Goal: Navigation & Orientation: Find specific page/section

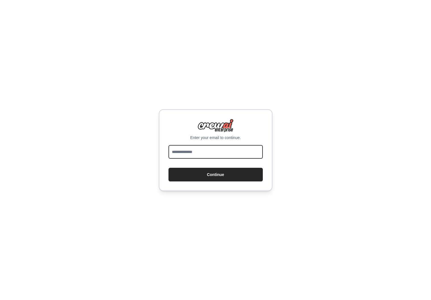
click at [233, 157] on input "email" at bounding box center [216, 152] width 94 height 14
type input "**********"
click at [169, 168] on button "Continue" at bounding box center [216, 175] width 94 height 14
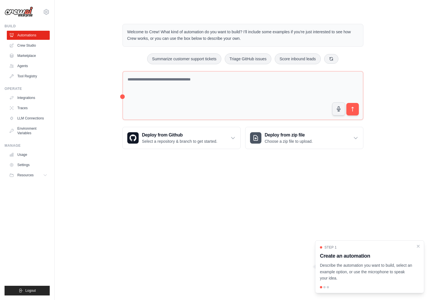
click at [354, 269] on p "Describe the automation you want to build, select an example option, or use the…" at bounding box center [366, 271] width 93 height 19
click at [325, 288] on div at bounding box center [325, 287] width 2 height 2
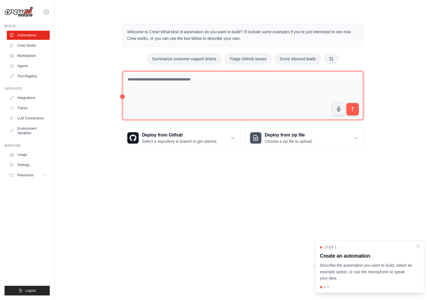
click at [299, 82] on textarea at bounding box center [243, 95] width 241 height 49
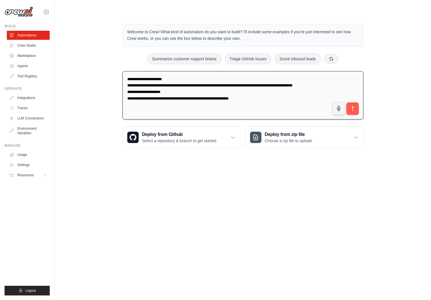
click at [190, 91] on textarea "**********" at bounding box center [243, 95] width 241 height 49
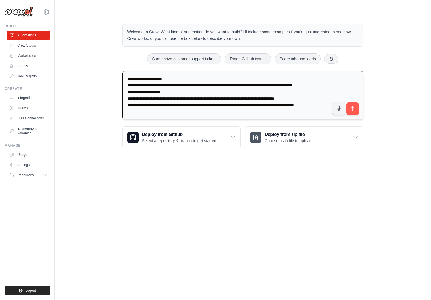
scroll to position [1, 0]
click at [282, 97] on textarea "**********" at bounding box center [243, 95] width 241 height 49
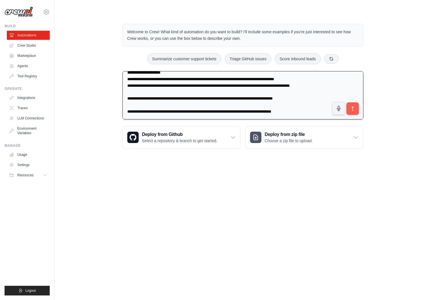
scroll to position [0, 0]
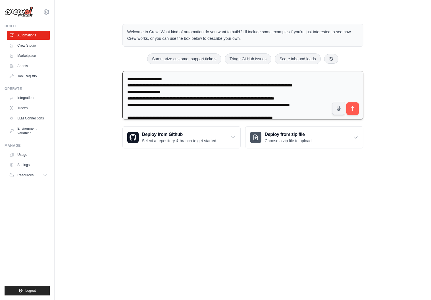
click at [221, 76] on textarea "**********" at bounding box center [243, 95] width 241 height 49
click at [222, 80] on textarea "**********" at bounding box center [243, 95] width 241 height 49
click at [156, 78] on textarea "**********" at bounding box center [243, 95] width 241 height 49
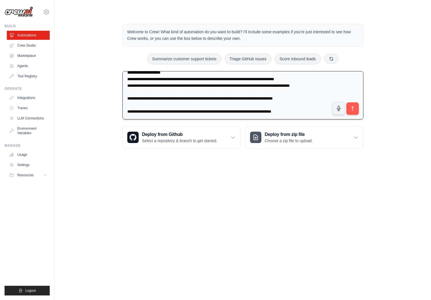
click at [312, 111] on textarea "**********" at bounding box center [243, 95] width 241 height 49
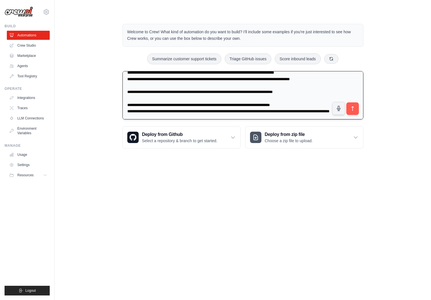
scroll to position [32, 0]
type textarea "**********"
click at [348, 108] on button "submit" at bounding box center [352, 108] width 13 height 13
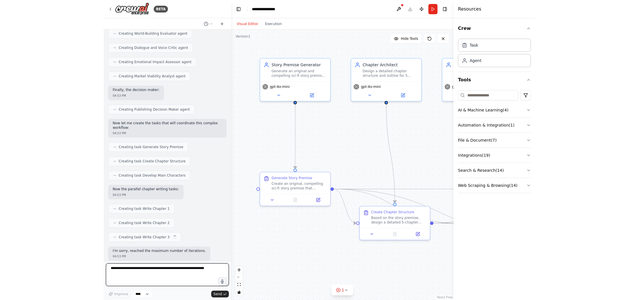
scroll to position [538, 0]
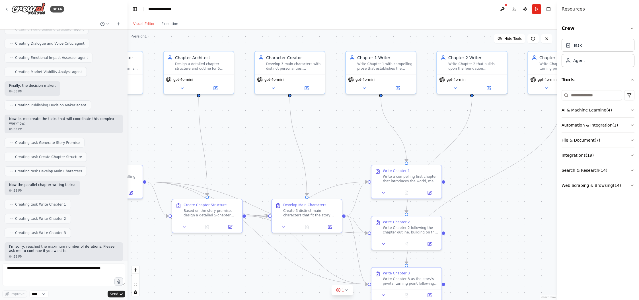
drag, startPoint x: 447, startPoint y: 42, endPoint x: 363, endPoint y: 35, distance: 84.2
click at [363, 35] on div ".deletable-edge-delete-btn { width: 20px; height: 20px; border: 0px solid #ffff…" at bounding box center [341, 165] width 429 height 270
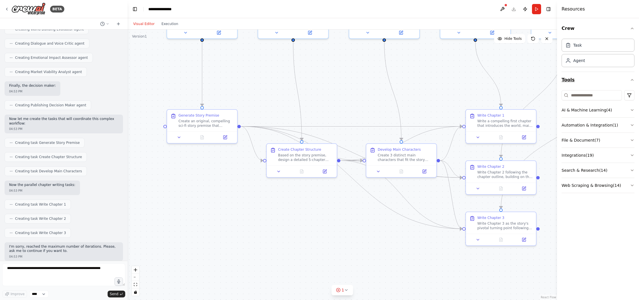
drag, startPoint x: 499, startPoint y: 136, endPoint x: 594, endPoint y: 80, distance: 109.5
click at [431, 80] on div "BETA I want to write a sci fi book. It should all start with a single agent gen…" at bounding box center [319, 150] width 639 height 300
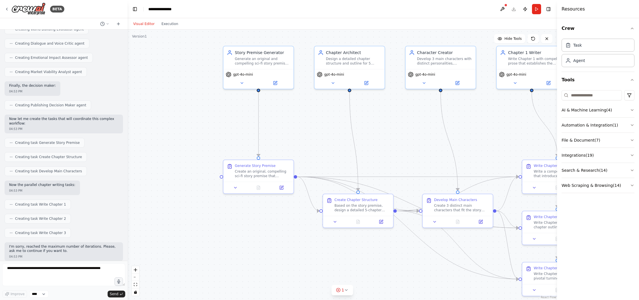
drag, startPoint x: 275, startPoint y: 93, endPoint x: 331, endPoint y: 143, distance: 75.5
click at [331, 143] on div ".deletable-edge-delete-btn { width: 20px; height: 20px; border: 0px solid #ffff…" at bounding box center [341, 165] width 429 height 270
click at [263, 175] on div "Create an original, compelling sci-fi story premise that includes: a unique cen…" at bounding box center [262, 172] width 55 height 9
click at [284, 189] on button at bounding box center [281, 186] width 20 height 7
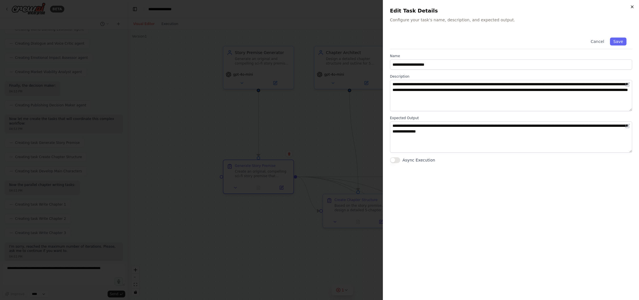
click at [431, 9] on icon "button" at bounding box center [631, 7] width 5 height 5
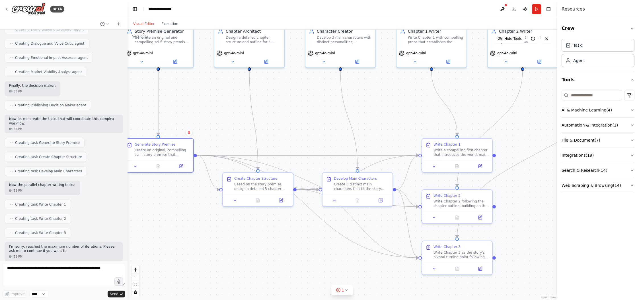
drag, startPoint x: 318, startPoint y: 114, endPoint x: 220, endPoint y: 93, distance: 100.1
click at [220, 93] on div ".deletable-edge-delete-btn { width: 20px; height: 20px; border: 0px solid #ffff…" at bounding box center [341, 165] width 429 height 270
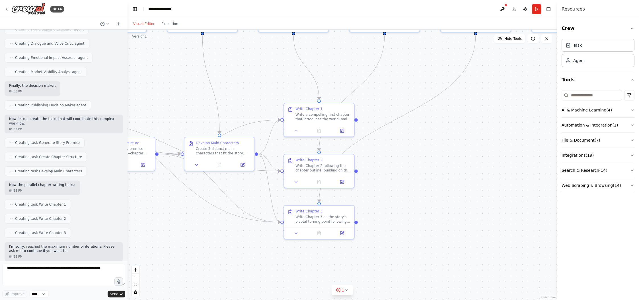
drag, startPoint x: 425, startPoint y: 100, endPoint x: 287, endPoint y: 65, distance: 142.7
click at [287, 65] on div ".deletable-edge-delete-btn { width: 20px; height: 20px; border: 0px solid #ffff…" at bounding box center [341, 165] width 429 height 270
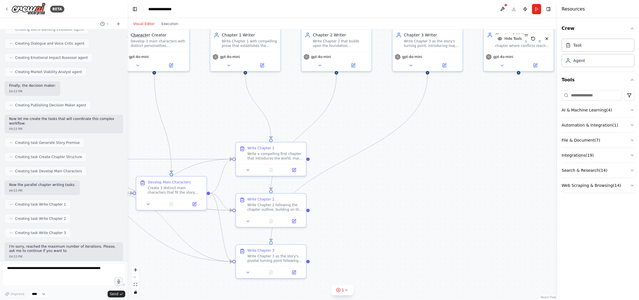
drag, startPoint x: 514, startPoint y: 123, endPoint x: 403, endPoint y: 210, distance: 140.6
click at [403, 210] on div ".deletable-edge-delete-btn { width: 20px; height: 20px; border: 0px solid #ffff…" at bounding box center [341, 165] width 429 height 270
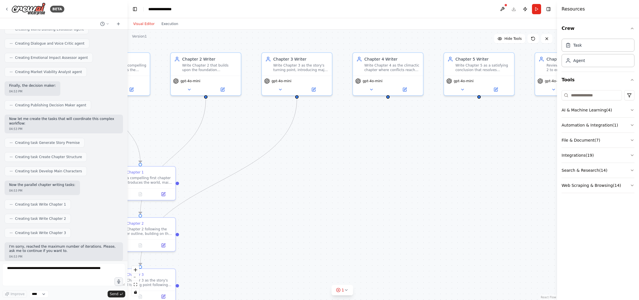
drag, startPoint x: 502, startPoint y: 153, endPoint x: 435, endPoint y: 130, distance: 71.2
click at [431, 130] on div ".deletable-edge-delete-btn { width: 20px; height: 20px; border: 0px solid #ffff…" at bounding box center [341, 165] width 429 height 270
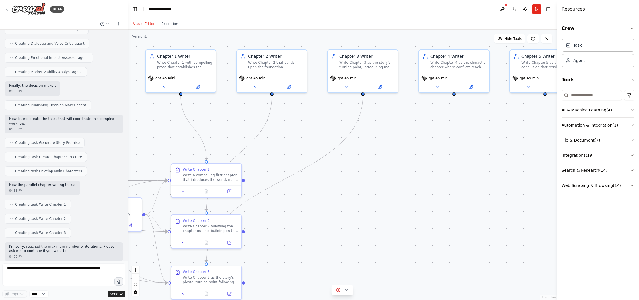
drag, startPoint x: 391, startPoint y: 135, endPoint x: 615, endPoint y: 124, distance: 224.1
click at [431, 124] on div "BETA I want to write a sci fi book. It should all start with a single agent gen…" at bounding box center [319, 150] width 639 height 300
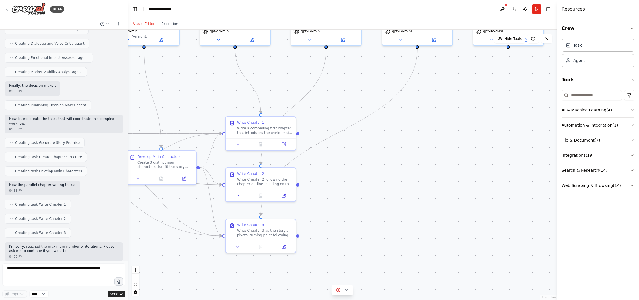
drag, startPoint x: 506, startPoint y: 141, endPoint x: 489, endPoint y: 98, distance: 46.0
click at [431, 98] on div ".deletable-edge-delete-btn { width: 20px; height: 20px; border: 0px solid #ffff…" at bounding box center [341, 165] width 429 height 270
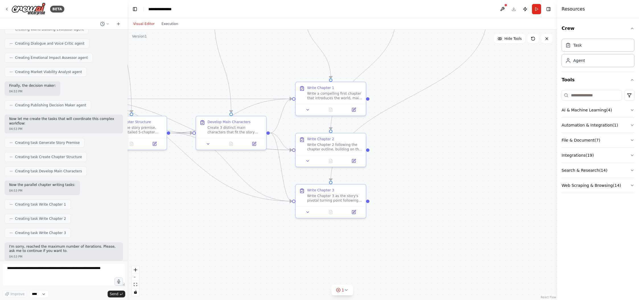
drag, startPoint x: 449, startPoint y: 148, endPoint x: 543, endPoint y: 68, distance: 123.3
click at [431, 69] on div ".deletable-edge-delete-btn { width: 20px; height: 20px; border: 0px solid #ffff…" at bounding box center [341, 165] width 429 height 270
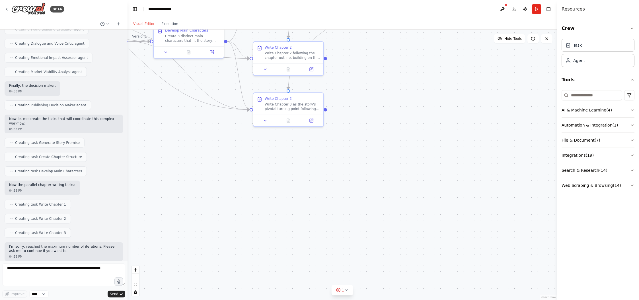
drag, startPoint x: 522, startPoint y: 107, endPoint x: 491, endPoint y: 132, distance: 39.9
click at [431, 129] on div ".deletable-edge-delete-btn { width: 20px; height: 20px; border: 0px solid #ffff…" at bounding box center [341, 165] width 429 height 270
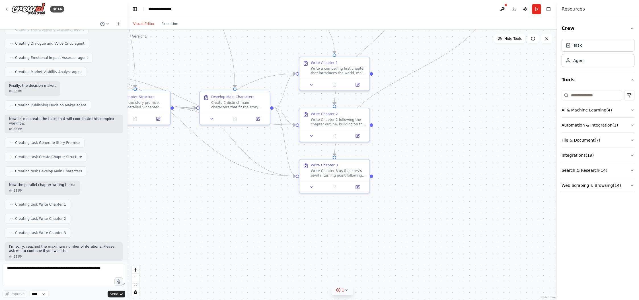
click at [346, 288] on icon at bounding box center [346, 290] width 5 height 5
click at [348, 291] on span "Only one task can be the ending task" at bounding box center [345, 289] width 64 height 5
click at [371, 275] on button at bounding box center [373, 275] width 10 height 7
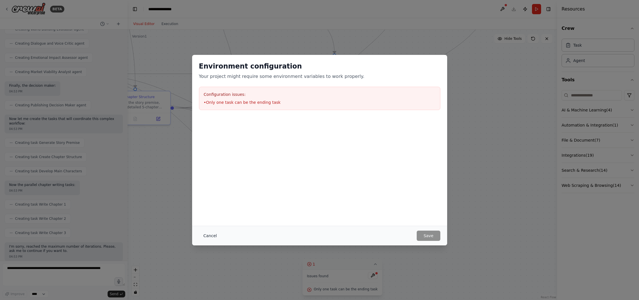
click at [214, 235] on button "Cancel" at bounding box center [210, 236] width 22 height 10
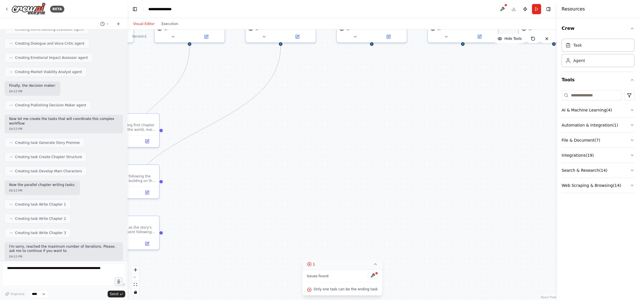
drag, startPoint x: 495, startPoint y: 147, endPoint x: 260, endPoint y: 201, distance: 241.0
click at [257, 201] on div ".deletable-edge-delete-btn { width: 20px; height: 20px; border: 0px solid #ffff…" at bounding box center [341, 165] width 429 height 270
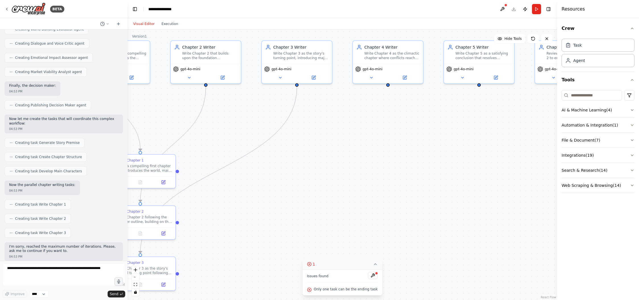
drag, startPoint x: 413, startPoint y: 162, endPoint x: 545, endPoint y: 109, distance: 142.2
click at [431, 109] on div ".deletable-edge-delete-btn { width: 20px; height: 20px; border: 0px solid #ffff…" at bounding box center [341, 165] width 429 height 270
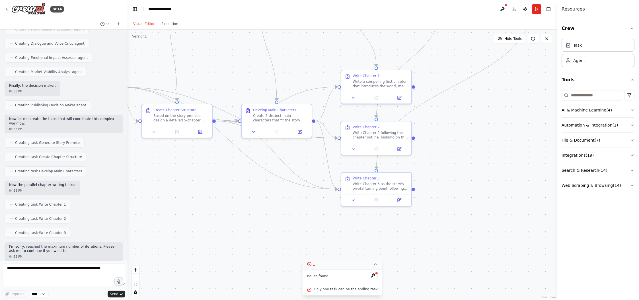
drag, startPoint x: 365, startPoint y: 151, endPoint x: 515, endPoint y: 128, distance: 151.3
click at [431, 128] on div ".deletable-edge-delete-btn { width: 20px; height: 20px; border: 0px solid #ffff…" at bounding box center [341, 165] width 429 height 270
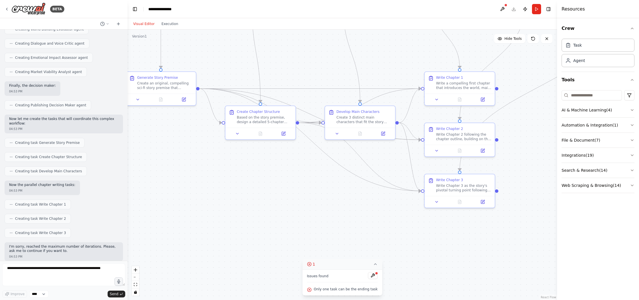
drag, startPoint x: 248, startPoint y: 202, endPoint x: 296, endPoint y: 204, distance: 47.8
click at [296, 204] on div ".deletable-edge-delete-btn { width: 20px; height: 20px; border: 0px solid #ffff…" at bounding box center [341, 165] width 429 height 270
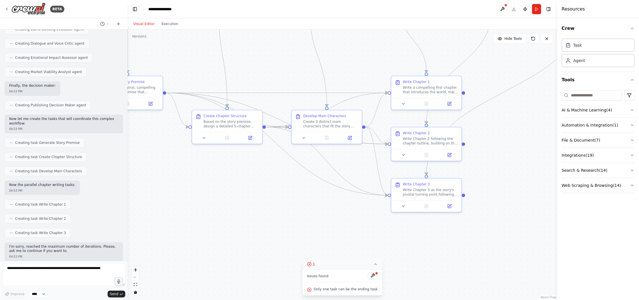
drag, startPoint x: 322, startPoint y: 202, endPoint x: 289, endPoint y: 206, distance: 33.2
click at [289, 206] on div ".deletable-edge-delete-btn { width: 20px; height: 20px; border: 0px solid #ffff…" at bounding box center [341, 165] width 429 height 270
click at [88, 270] on textarea at bounding box center [63, 274] width 123 height 23
type textarea "**********"
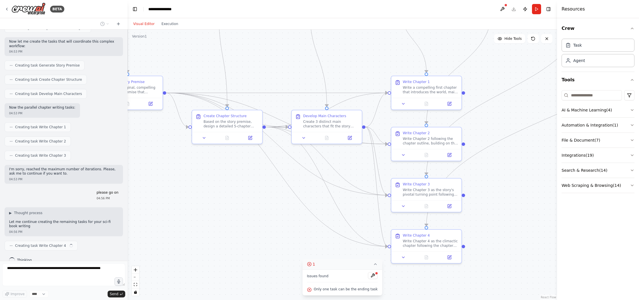
scroll to position [619, 0]
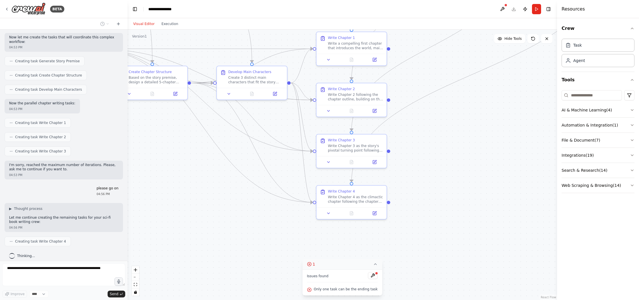
drag, startPoint x: 287, startPoint y: 239, endPoint x: 212, endPoint y: 195, distance: 87.5
click at [212, 195] on div ".deletable-edge-delete-btn { width: 20px; height: 20px; border: 0px solid #ffff…" at bounding box center [341, 165] width 429 height 270
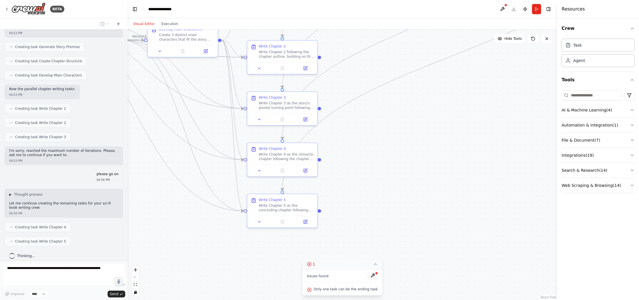
drag, startPoint x: 479, startPoint y: 235, endPoint x: 410, endPoint y: 193, distance: 80.6
click at [410, 193] on div ".deletable-edge-delete-btn { width: 20px; height: 20px; border: 0px solid #ffff…" at bounding box center [341, 165] width 429 height 270
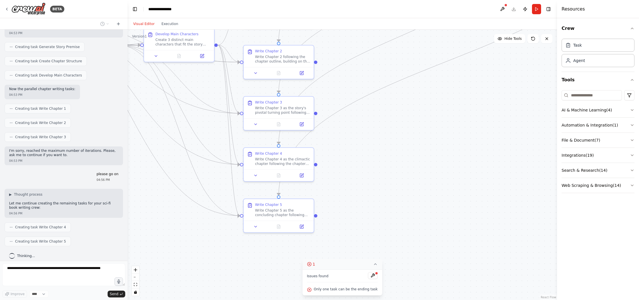
drag, startPoint x: 424, startPoint y: 202, endPoint x: 367, endPoint y: 266, distance: 86.2
click at [370, 264] on div "Version 1 Hide Tools .deletable-edge-delete-btn { width: 20px; height: 20px; bo…" at bounding box center [341, 165] width 429 height 270
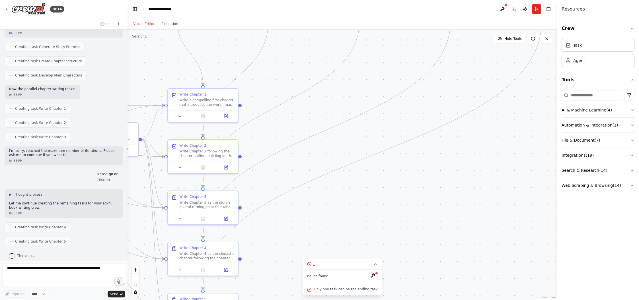
drag, startPoint x: 431, startPoint y: 231, endPoint x: 380, endPoint y: 272, distance: 65.6
click at [382, 271] on div ".deletable-edge-delete-btn { width: 20px; height: 20px; border: 0px solid #ffff…" at bounding box center [341, 165] width 429 height 270
drag, startPoint x: 454, startPoint y: 182, endPoint x: 464, endPoint y: 171, distance: 14.3
click at [431, 171] on div ".deletable-edge-delete-btn { width: 20px; height: 20px; border: 0px solid #ffff…" at bounding box center [341, 165] width 429 height 270
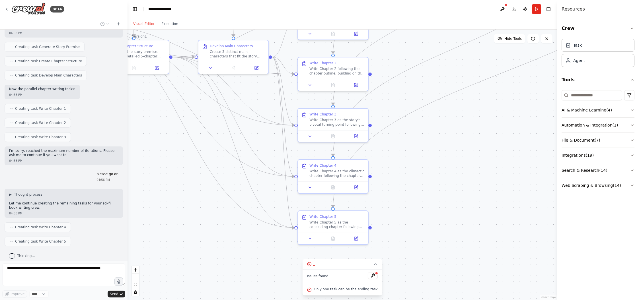
drag, startPoint x: 421, startPoint y: 204, endPoint x: 483, endPoint y: 163, distance: 75.1
click at [431, 163] on div ".deletable-edge-delete-btn { width: 20px; height: 20px; border: 0px solid #ffff…" at bounding box center [341, 165] width 429 height 270
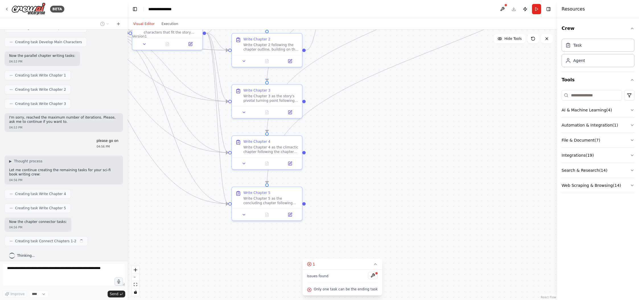
drag, startPoint x: 486, startPoint y: 164, endPoint x: 425, endPoint y: 141, distance: 65.3
click at [425, 141] on div ".deletable-edge-delete-btn { width: 20px; height: 20px; border: 0px solid #ffff…" at bounding box center [341, 165] width 429 height 270
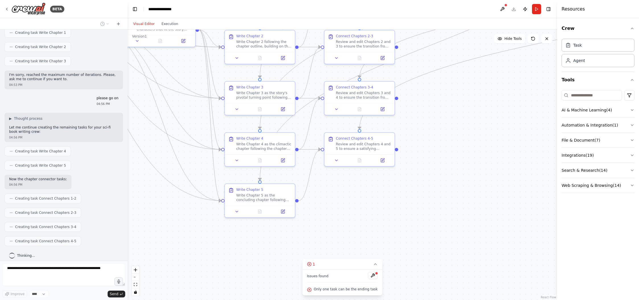
scroll to position [743, 0]
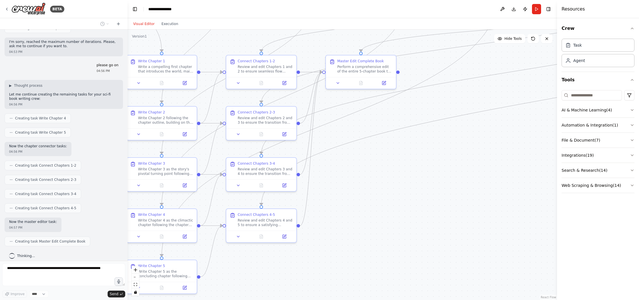
drag, startPoint x: 469, startPoint y: 150, endPoint x: 361, endPoint y: 230, distance: 134.0
click at [361, 230] on div ".deletable-edge-delete-btn { width: 20px; height: 20px; border: 0px solid #ffff…" at bounding box center [341, 165] width 429 height 270
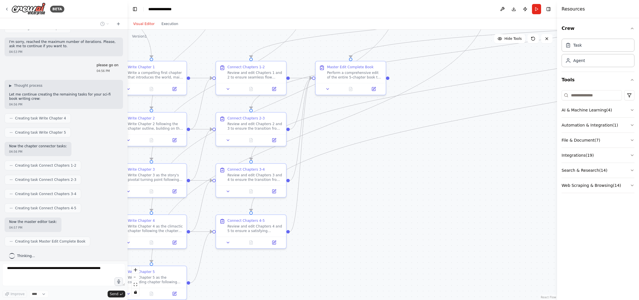
scroll to position [776, 0]
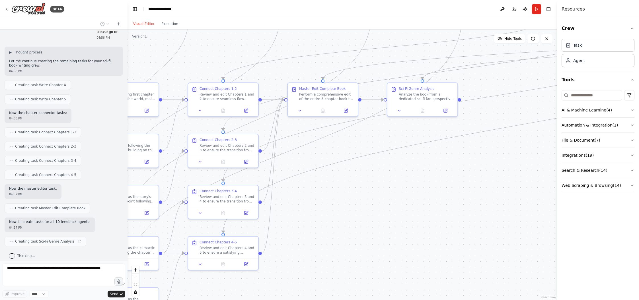
drag, startPoint x: 451, startPoint y: 185, endPoint x: 423, endPoint y: 206, distance: 35.3
click at [423, 206] on div ".deletable-edge-delete-btn { width: 20px; height: 20px; border: 0px solid #ffff…" at bounding box center [341, 165] width 429 height 270
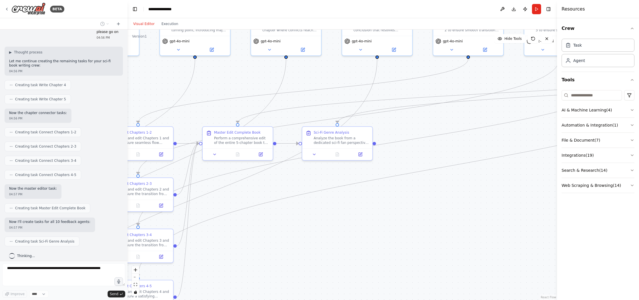
drag, startPoint x: 456, startPoint y: 193, endPoint x: 363, endPoint y: 240, distance: 104.6
click at [363, 240] on div ".deletable-edge-delete-btn { width: 20px; height: 20px; border: 0px solid #ffff…" at bounding box center [341, 165] width 429 height 270
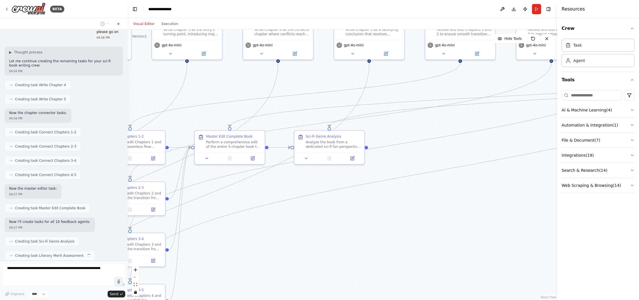
scroll to position [790, 0]
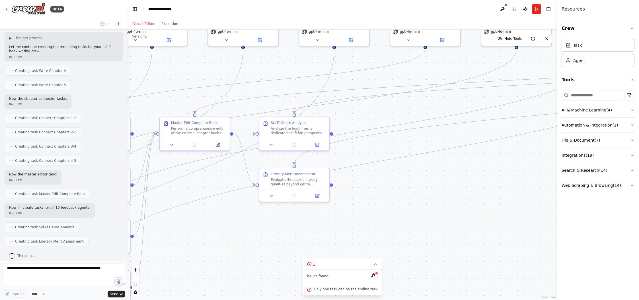
drag, startPoint x: 478, startPoint y: 209, endPoint x: 443, endPoint y: 195, distance: 37.6
click at [431, 195] on div ".deletable-edge-delete-btn { width: 20px; height: 20px; border: 0px solid #ffff…" at bounding box center [341, 165] width 429 height 270
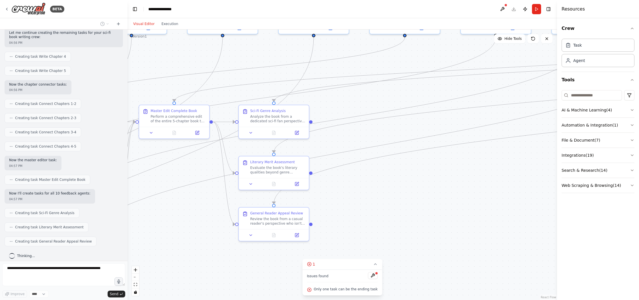
drag, startPoint x: 471, startPoint y: 193, endPoint x: 430, endPoint y: 166, distance: 49.1
click at [430, 166] on div ".deletable-edge-delete-btn { width: 20px; height: 20px; border: 0px solid #ffff…" at bounding box center [341, 165] width 429 height 270
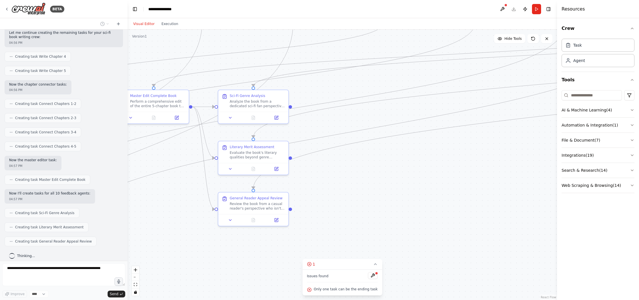
scroll to position [819, 0]
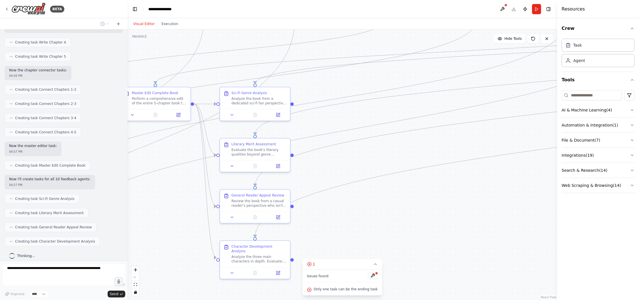
drag, startPoint x: 443, startPoint y: 209, endPoint x: 461, endPoint y: 170, distance: 43.0
click at [431, 170] on div ".deletable-edge-delete-btn { width: 20px; height: 20px; border: 0px solid #ffff…" at bounding box center [341, 165] width 429 height 270
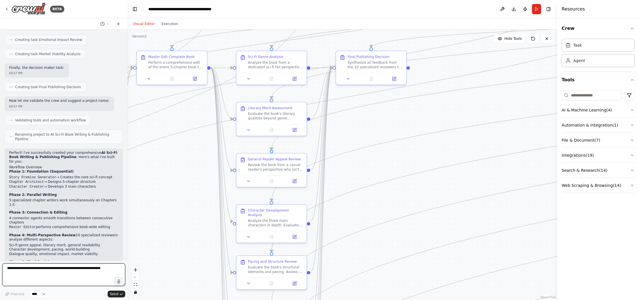
scroll to position [1158, 0]
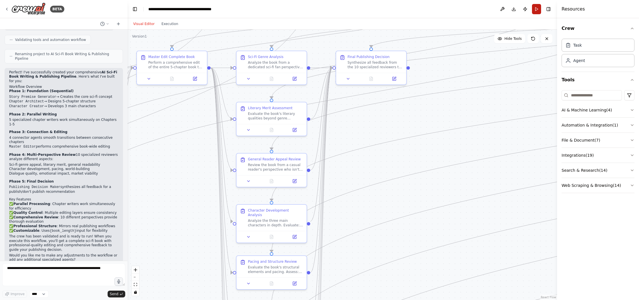
click at [431, 9] on button "Run" at bounding box center [536, 9] width 9 height 10
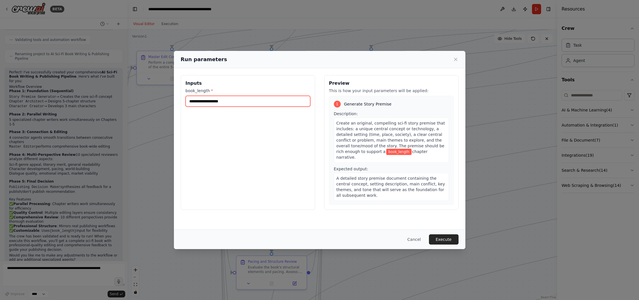
click at [231, 103] on input "book_length *" at bounding box center [247, 101] width 125 height 11
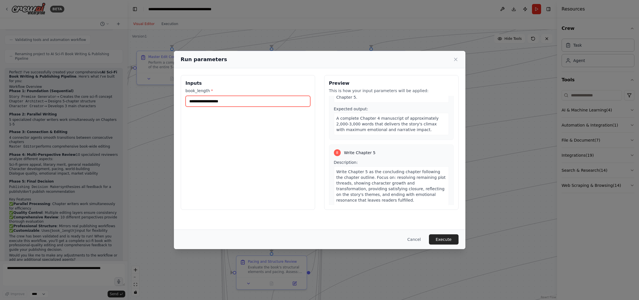
scroll to position [0, 0]
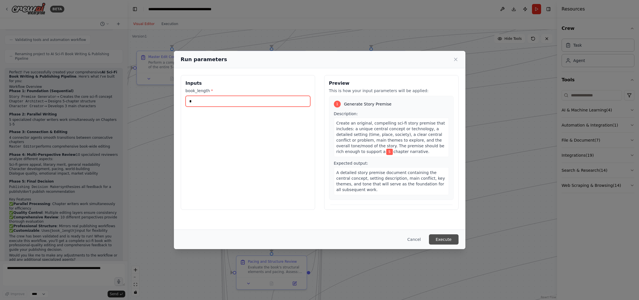
type input "*"
click at [431, 240] on button "Execute" at bounding box center [444, 239] width 30 height 10
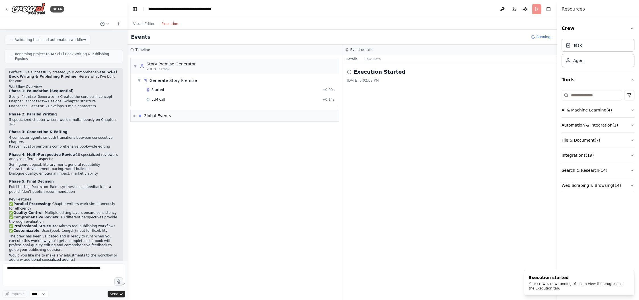
click at [168, 24] on button "Execution" at bounding box center [170, 23] width 24 height 7
click at [133, 118] on div "▶ Global Events" at bounding box center [235, 115] width 208 height 11
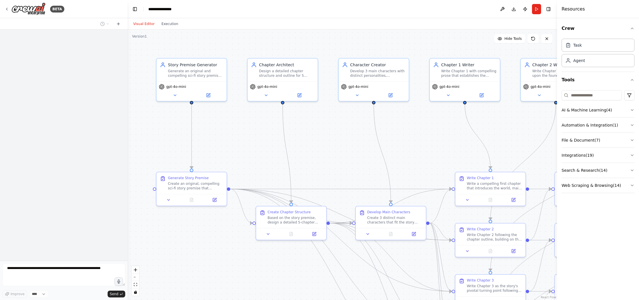
scroll to position [1158, 0]
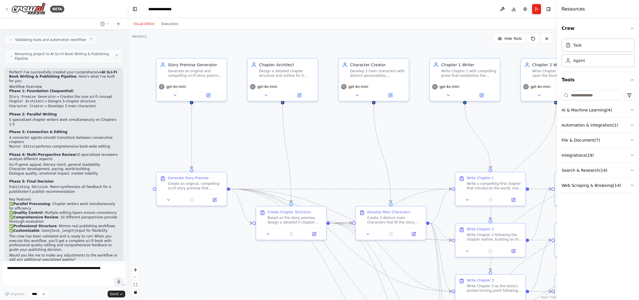
click at [172, 28] on div "Visual Editor Execution" at bounding box center [156, 23] width 52 height 11
click at [171, 24] on button "Execution" at bounding box center [170, 23] width 24 height 7
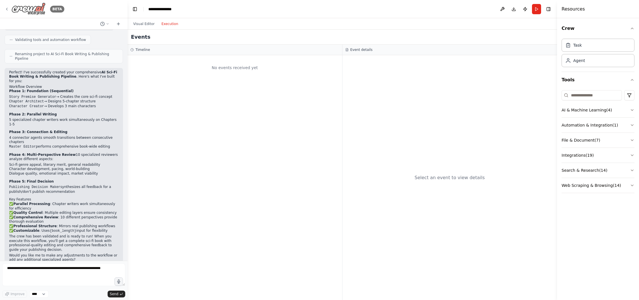
click at [6, 11] on icon at bounding box center [7, 9] width 5 height 5
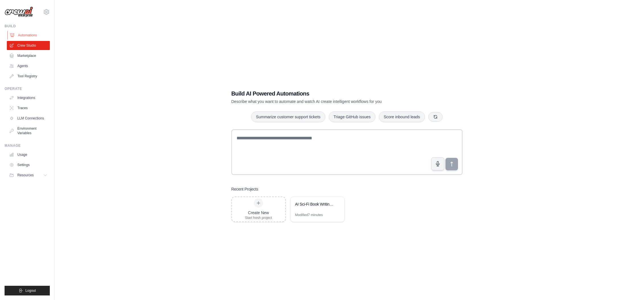
click at [21, 36] on link "Automations" at bounding box center [28, 35] width 43 height 9
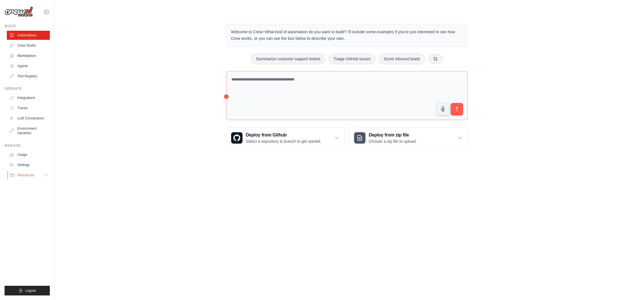
click at [38, 176] on button "Resources" at bounding box center [28, 175] width 43 height 9
click at [28, 42] on link "Crew Studio" at bounding box center [28, 45] width 43 height 9
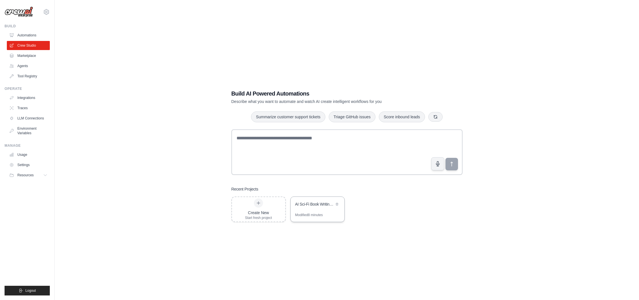
click at [301, 204] on div "AI Sci-Fi Book Writing & Publishing Pipeline" at bounding box center [314, 204] width 39 height 6
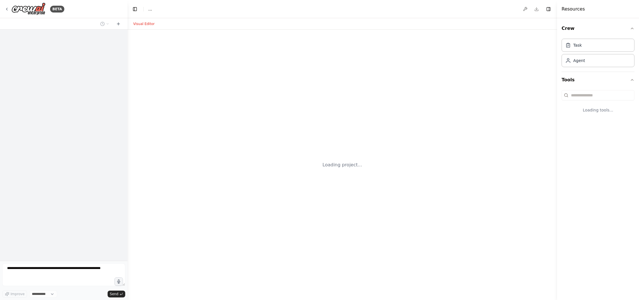
select select "****"
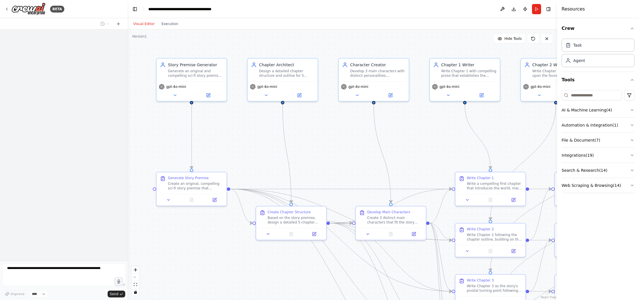
scroll to position [1158, 0]
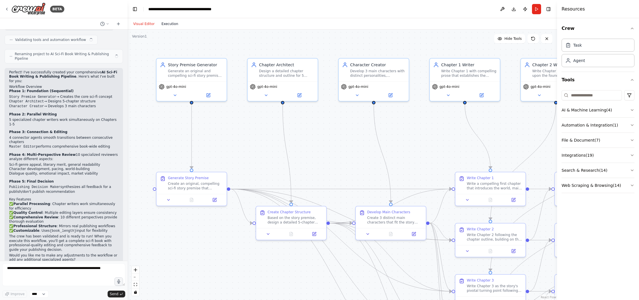
click at [167, 23] on button "Execution" at bounding box center [170, 23] width 24 height 7
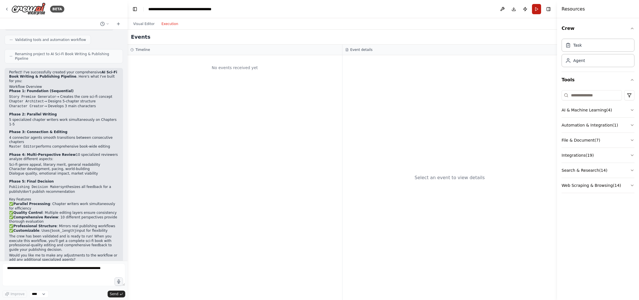
click at [534, 6] on button "Run" at bounding box center [536, 9] width 9 height 10
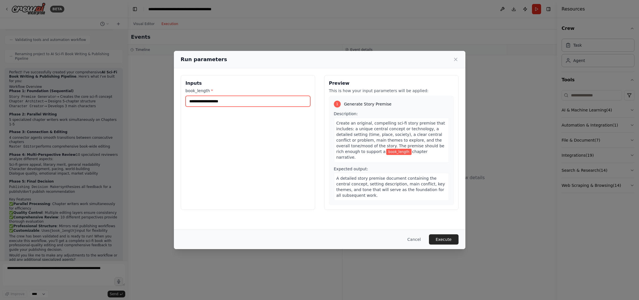
click at [212, 102] on input "book_length *" at bounding box center [247, 101] width 125 height 11
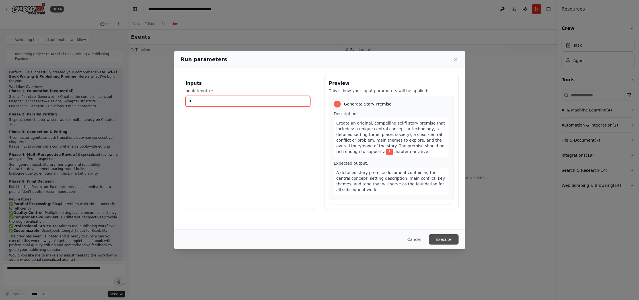
type input "*"
click at [457, 241] on button "Execute" at bounding box center [444, 239] width 30 height 10
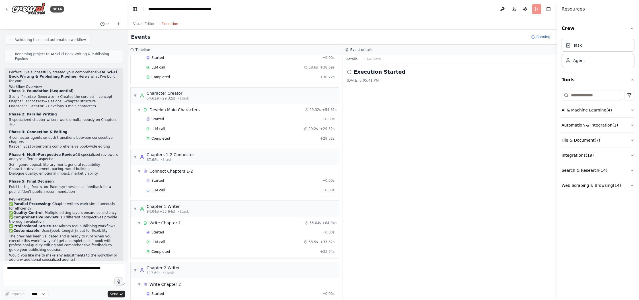
scroll to position [268, 0]
click at [165, 199] on span "Completed" at bounding box center [160, 200] width 18 height 5
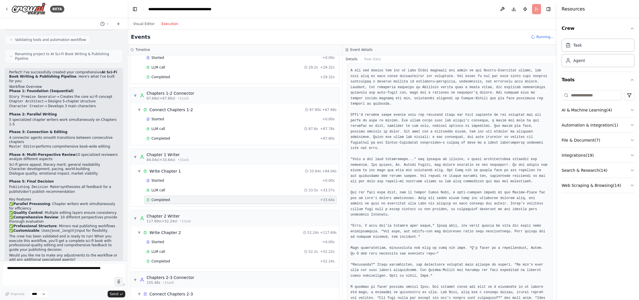
scroll to position [0, 0]
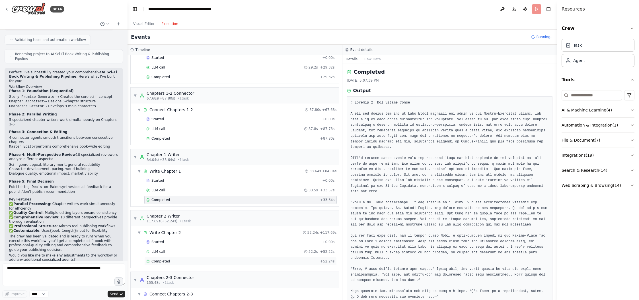
click at [197, 262] on div "Completed" at bounding box center [231, 261] width 171 height 5
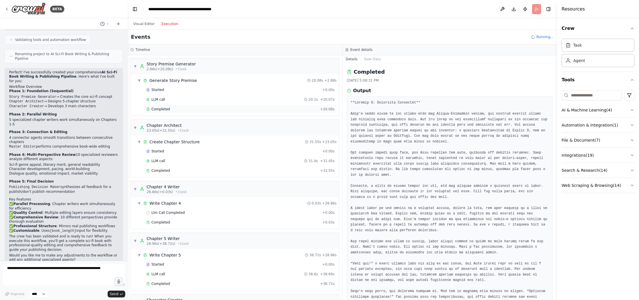
click at [175, 108] on div "Completed" at bounding box center [231, 109] width 171 height 5
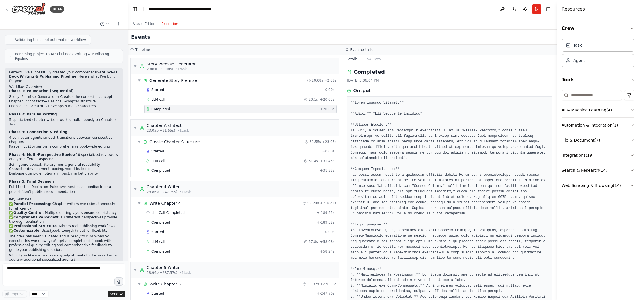
click at [629, 182] on button "Web Scraping & Browsing ( 14 )" at bounding box center [597, 185] width 73 height 15
